Goal: Task Accomplishment & Management: Use online tool/utility

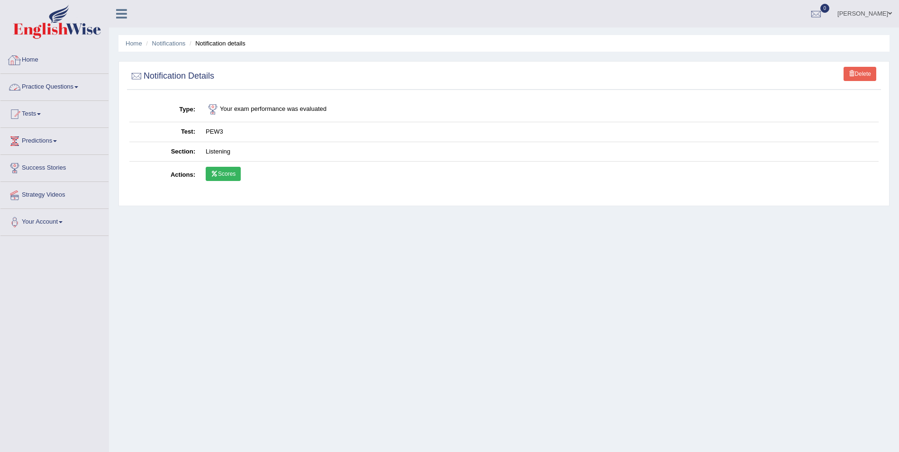
click at [54, 86] on link "Practice Questions" at bounding box center [54, 86] width 108 height 24
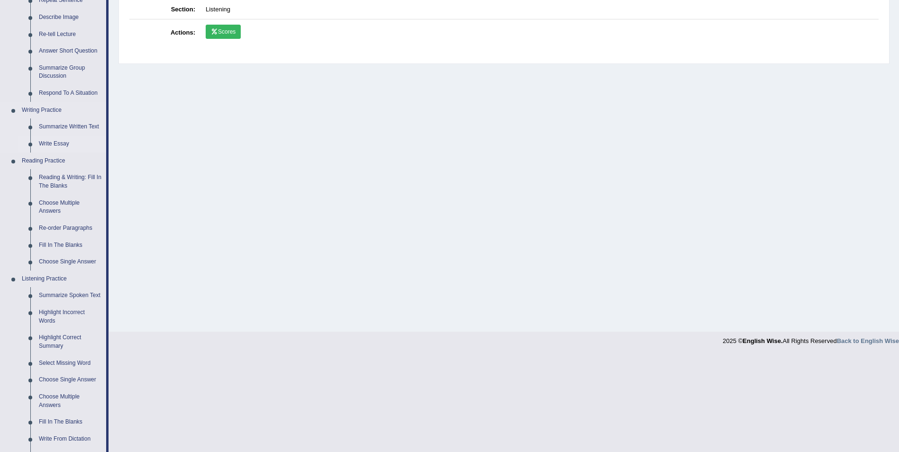
click at [66, 144] on link "Write Essay" at bounding box center [71, 143] width 72 height 17
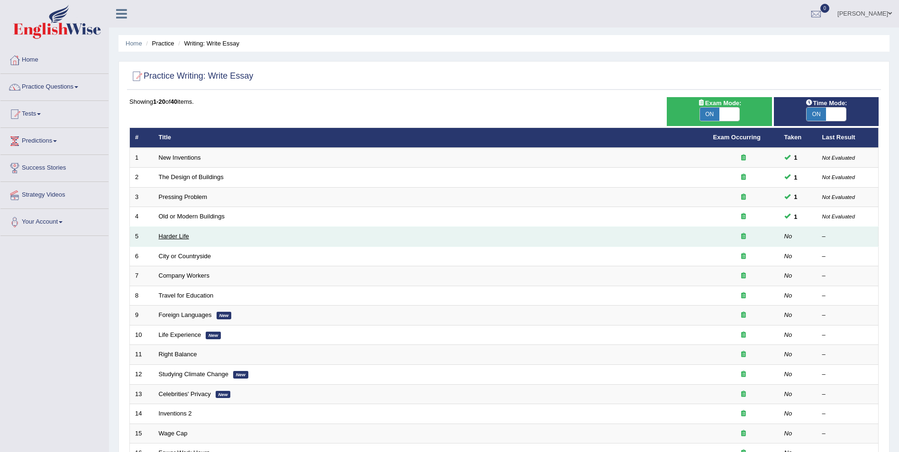
click at [178, 237] on link "Harder Life" at bounding box center [174, 236] width 30 height 7
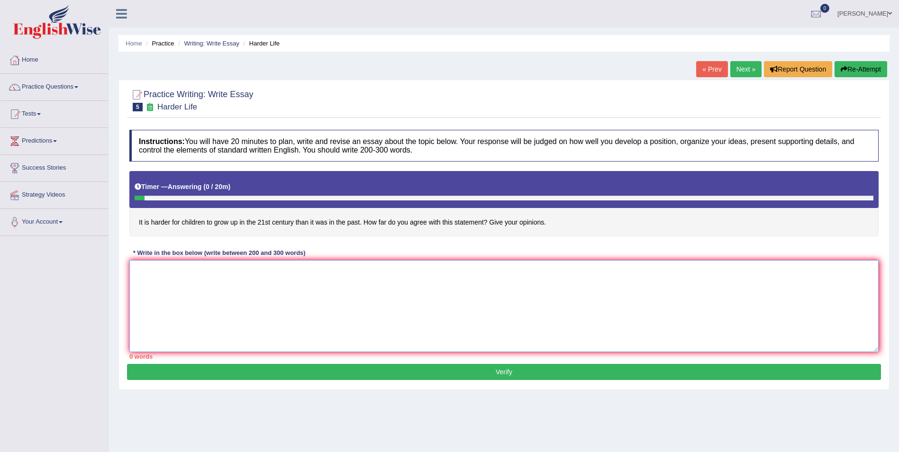
click at [210, 303] on textarea at bounding box center [503, 306] width 749 height 92
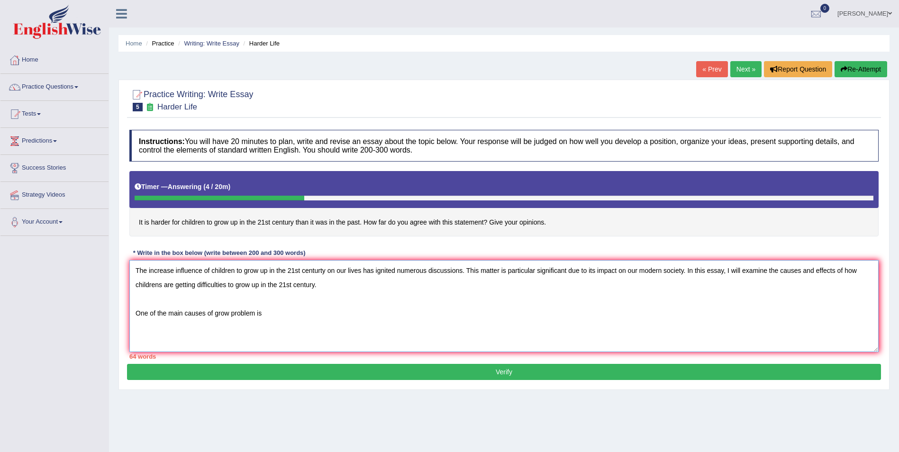
click at [228, 314] on textarea "The increase influence of children to grow up in the 21st centurty on our lives…" at bounding box center [503, 306] width 749 height 92
click at [301, 316] on textarea "The increase influence of children to grow up in the 21st centurty on our lives…" at bounding box center [503, 306] width 749 height 92
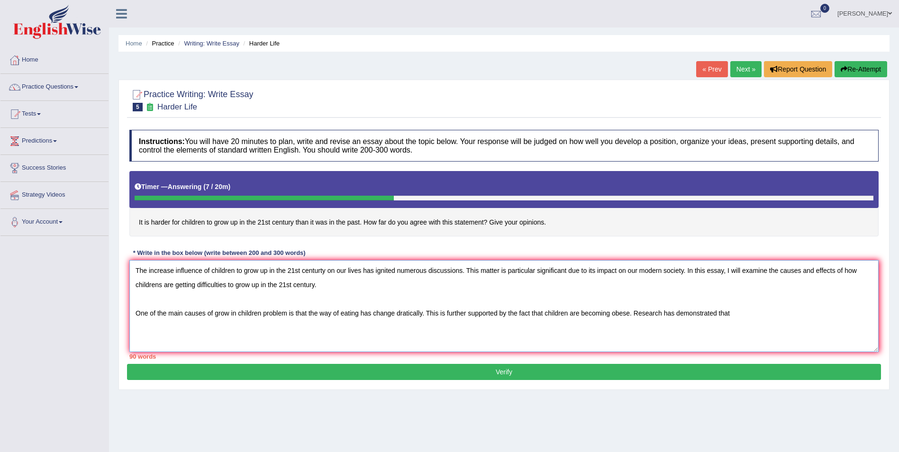
click at [286, 314] on textarea "The increase influence of children to grow up in the 21st centurty on our lives…" at bounding box center [503, 306] width 749 height 92
click at [215, 314] on textarea "The increase influence of children to grow up in the 21st centurty on our lives…" at bounding box center [503, 306] width 749 height 92
click at [269, 312] on textarea "The increase influence of children to grow up in the 21st centurty on our lives…" at bounding box center [503, 306] width 749 height 92
click at [752, 320] on textarea "The increase influence of children to grow up in the 21st centurty on our lives…" at bounding box center [503, 306] width 749 height 92
click at [767, 314] on textarea "The increase influence of children to grow up in the 21st centurty on our lives…" at bounding box center [503, 306] width 749 height 92
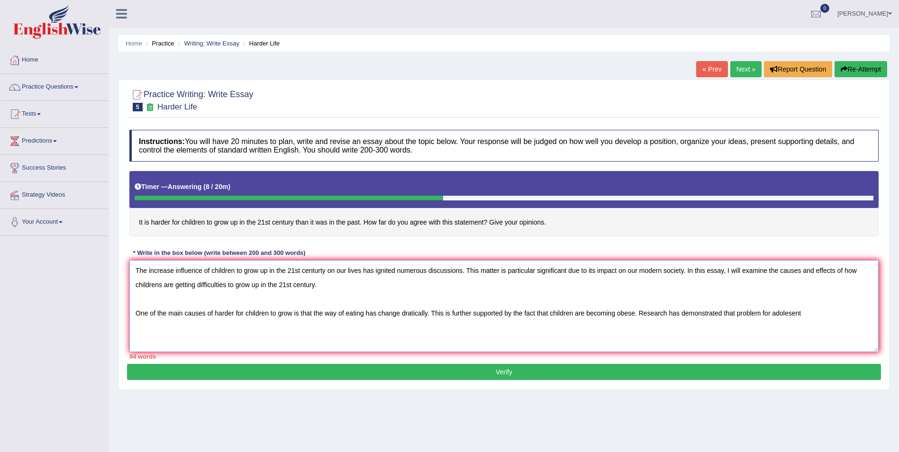
click at [815, 312] on textarea "The increase influence of children to grow up in the 21st centurty on our lives…" at bounding box center [503, 306] width 749 height 92
click at [843, 313] on textarea "The increase influence of children to grow up in the 21st centurty on our lives…" at bounding box center [503, 306] width 749 height 92
click at [718, 325] on textarea "The increase influence of children to grow up in the 21st centurty on our lives…" at bounding box center [503, 306] width 749 height 92
click at [237, 328] on textarea "The increase influence of children to grow up in the 21st centurty on our lives…" at bounding box center [503, 306] width 749 height 92
click at [270, 326] on textarea "The increase influence of children to grow up in the 21st centurty on our lives…" at bounding box center [503, 306] width 749 height 92
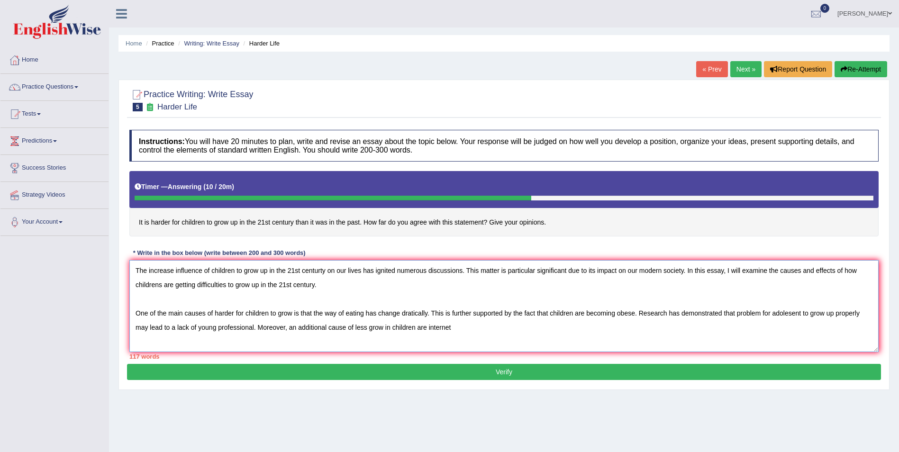
click at [414, 328] on textarea "The increase influence of children to grow up in the 21st centurty on our lives…" at bounding box center [503, 306] width 749 height 92
drag, startPoint x: 496, startPoint y: 326, endPoint x: 459, endPoint y: 330, distance: 37.1
click at [459, 330] on textarea "The increase influence of children to grow up in the 21st centurty on our lives…" at bounding box center [503, 306] width 749 height 92
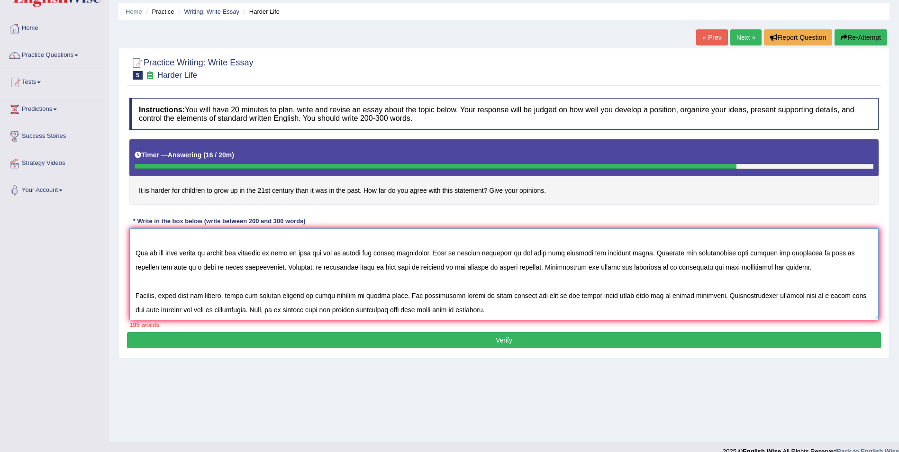
scroll to position [51, 0]
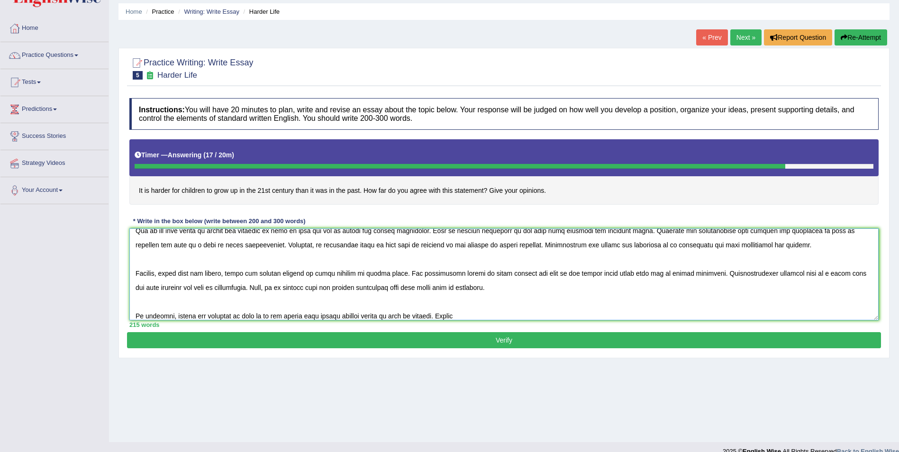
click at [659, 273] on textarea at bounding box center [503, 274] width 749 height 92
click at [604, 294] on textarea at bounding box center [503, 274] width 749 height 92
click at [499, 312] on textarea at bounding box center [503, 274] width 749 height 92
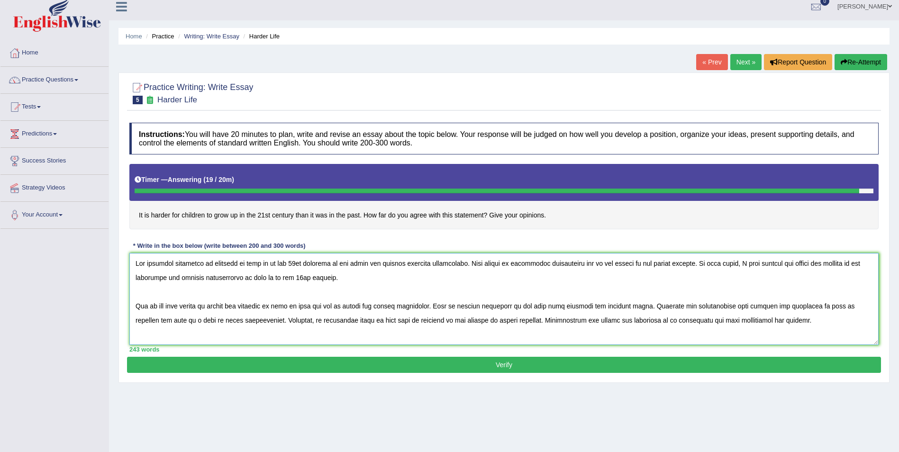
scroll to position [0, 0]
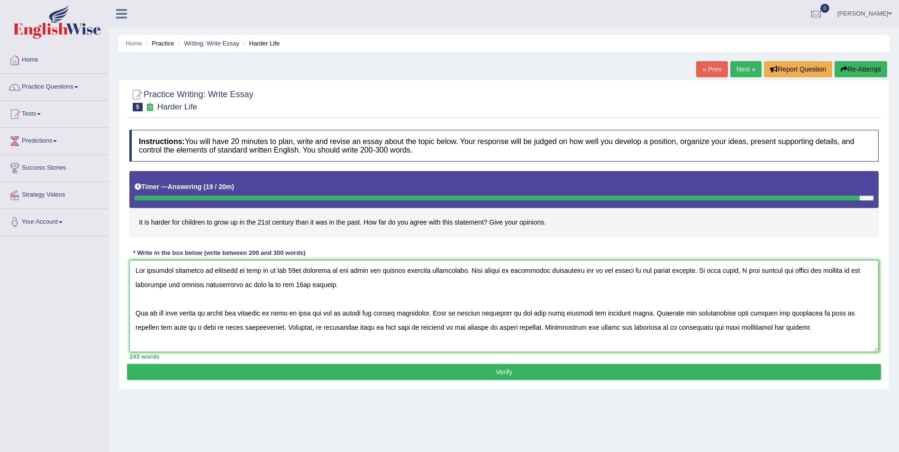
type textarea "The increase influence of children to grow up in the 21st centurty on our lives…"
click at [363, 371] on button "Verify" at bounding box center [504, 372] width 754 height 16
